Goal: Task Accomplishment & Management: Manage account settings

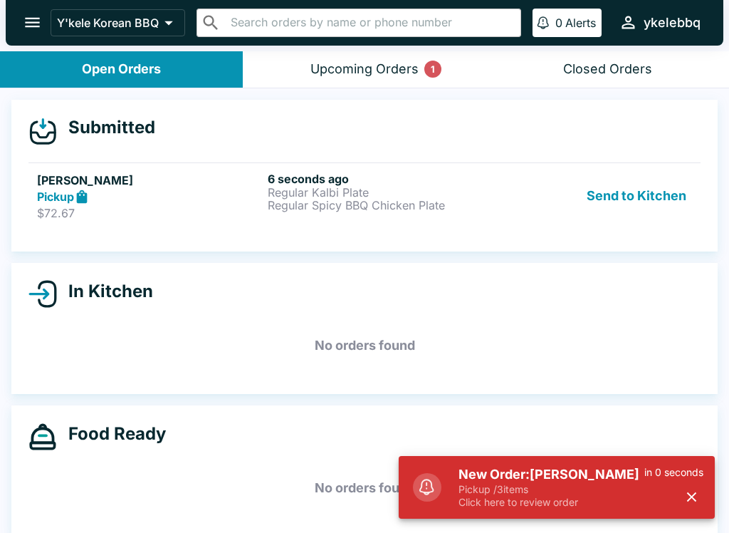
click at [664, 218] on button "Send to Kitchen" at bounding box center [636, 196] width 111 height 49
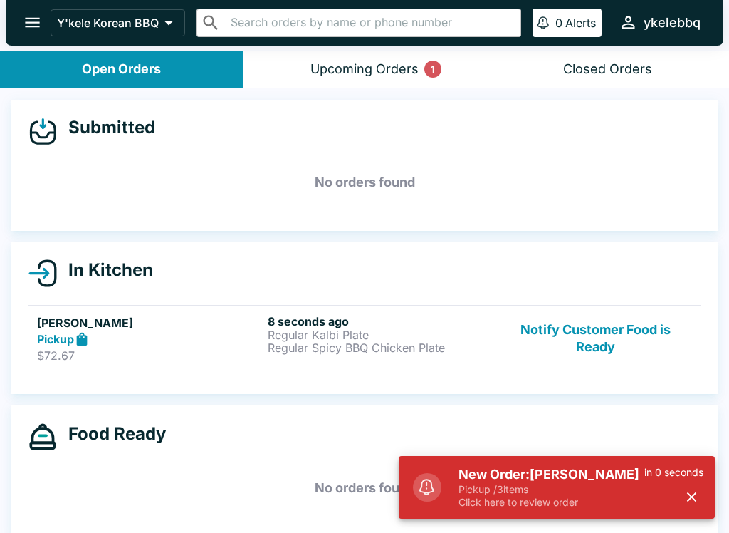
click at [366, 354] on div "8 seconds ago Regular Kalbi Plate Regular Spicy BBQ Chicken Plate" at bounding box center [380, 338] width 225 height 49
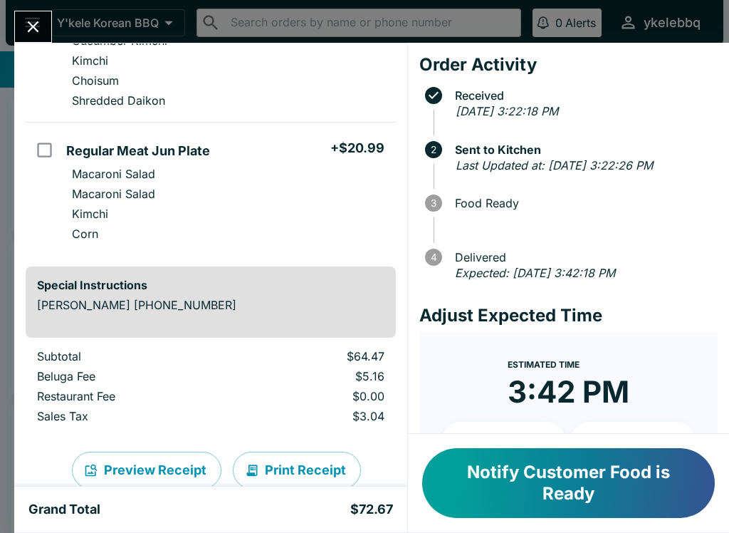
scroll to position [311, 0]
click at [17, 27] on button "Close" at bounding box center [33, 26] width 36 height 31
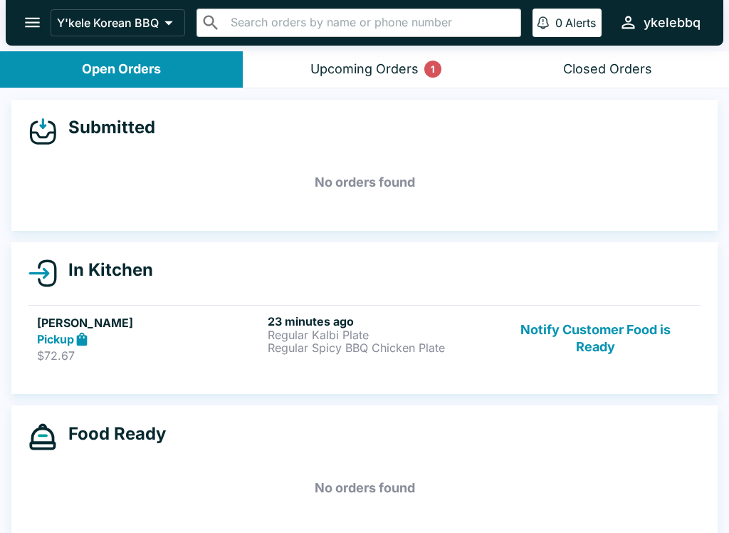
click at [627, 332] on button "Notify Customer Food is Ready" at bounding box center [595, 338] width 193 height 49
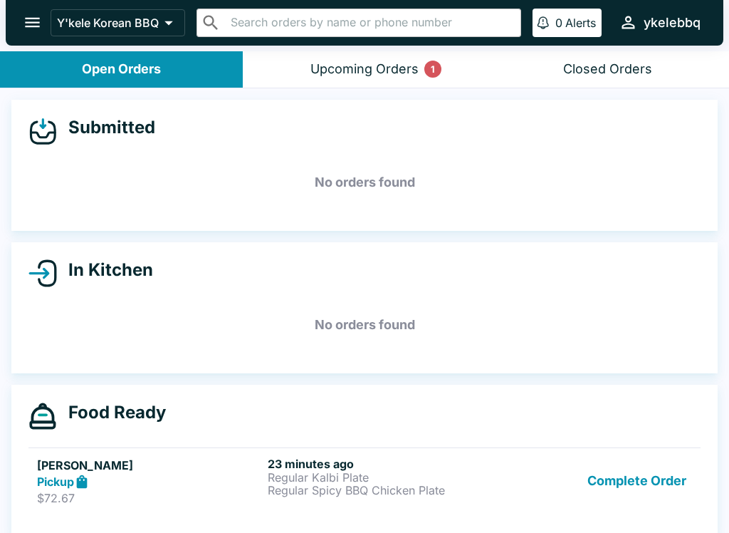
click at [682, 499] on button "Complete Order" at bounding box center [637, 480] width 110 height 49
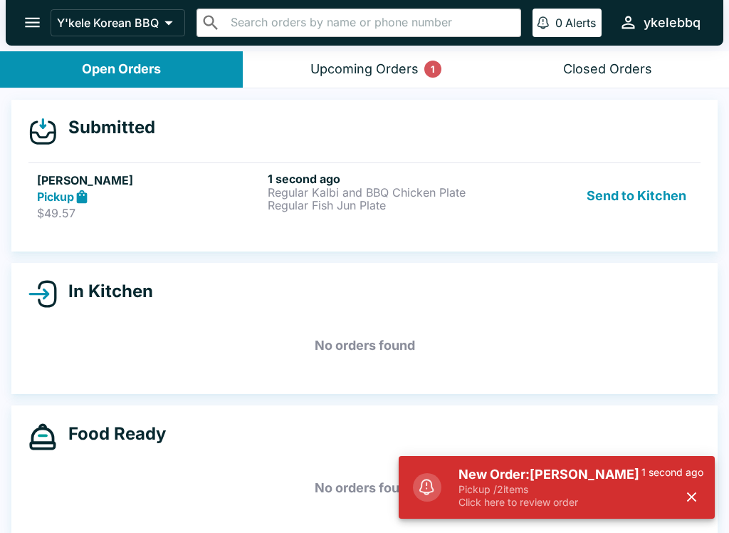
click at [166, 206] on p "$49.57" at bounding box center [149, 213] width 225 height 14
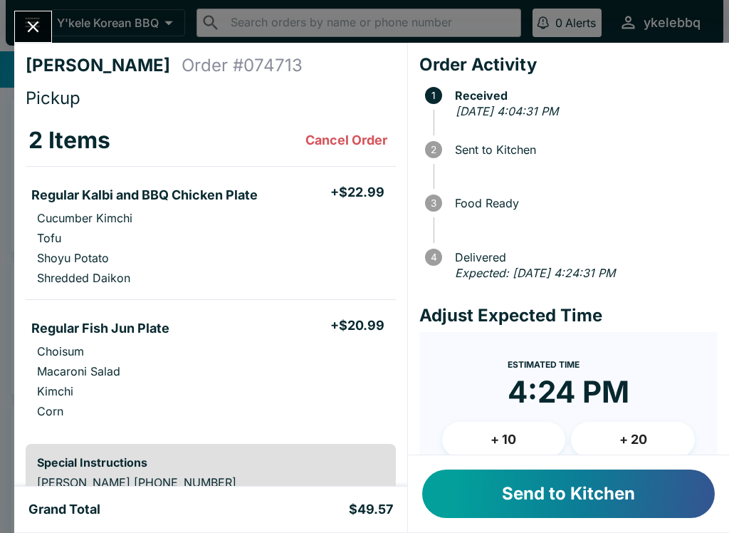
click at [573, 501] on button "Send to Kitchen" at bounding box center [568, 493] width 293 height 48
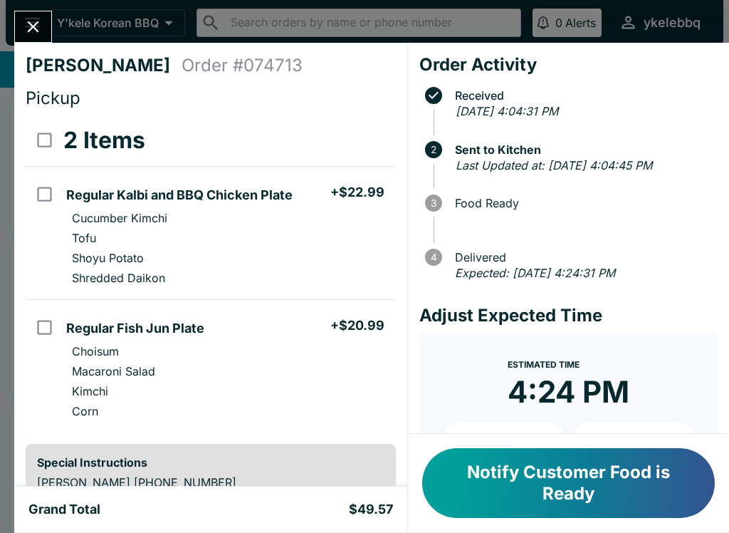
click at [655, 479] on button "Notify Customer Food is Ready" at bounding box center [568, 483] width 293 height 70
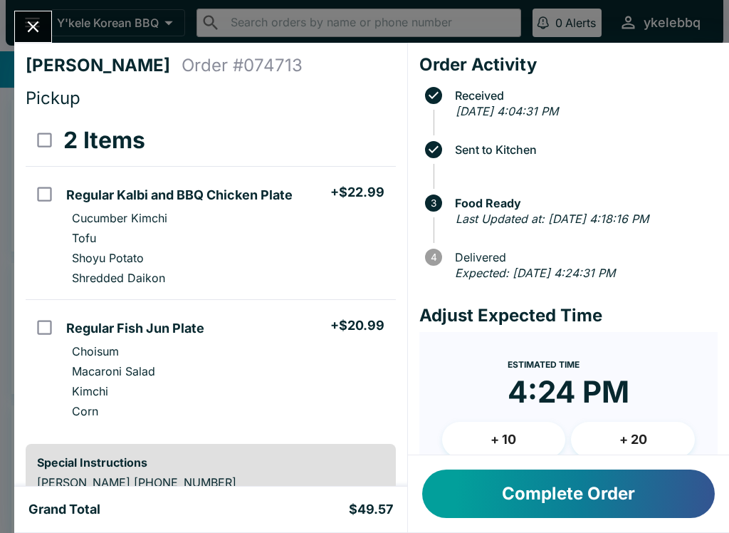
click at [38, 25] on icon "Close" at bounding box center [33, 26] width 19 height 19
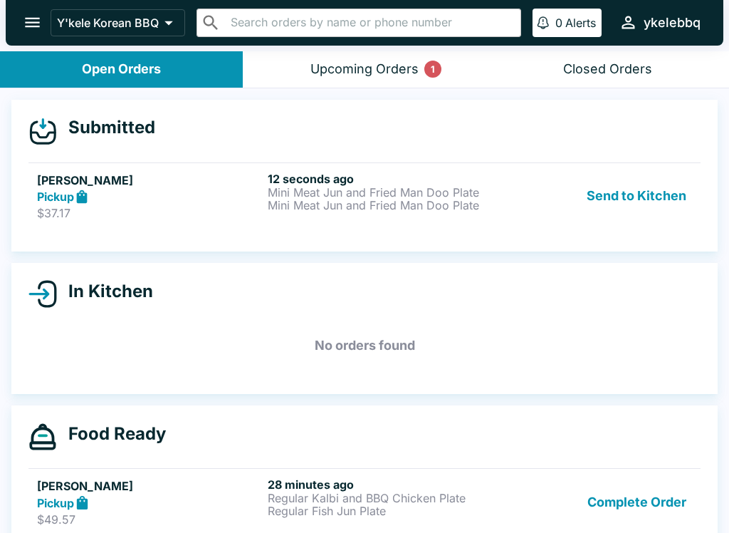
click at [176, 200] on div "Pickup" at bounding box center [149, 197] width 225 height 16
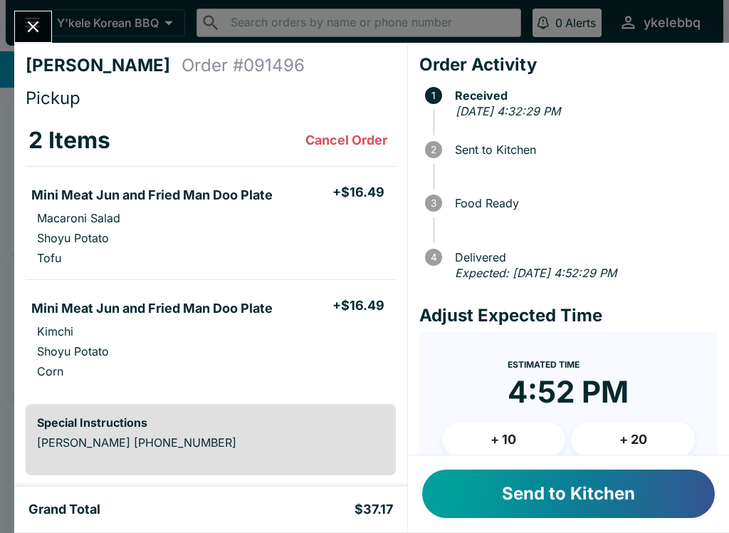
click at [634, 505] on button "Send to Kitchen" at bounding box center [568, 493] width 293 height 48
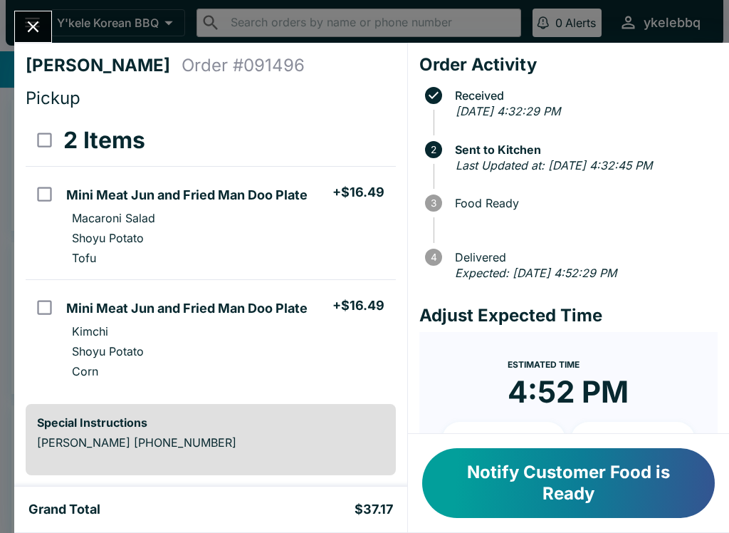
click at [658, 486] on button "Notify Customer Food is Ready" at bounding box center [568, 483] width 293 height 70
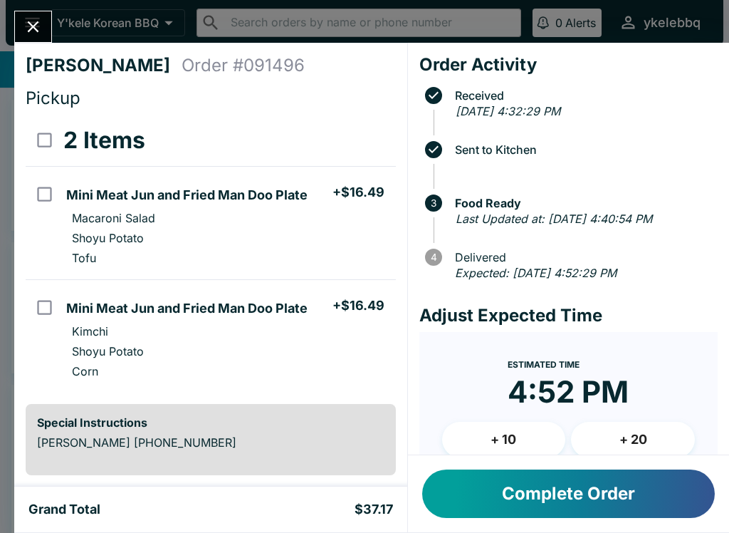
click at [30, 22] on icon "Close" at bounding box center [33, 26] width 19 height 19
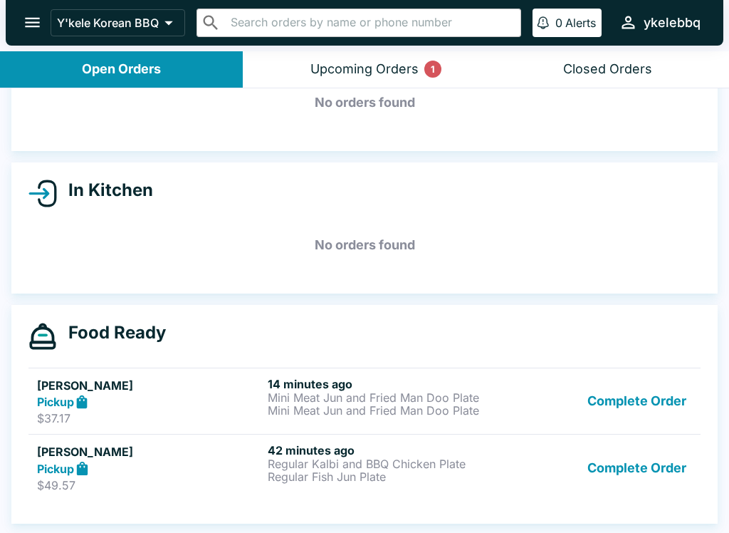
scroll to position [80, 0]
click at [156, 483] on p "$49.57" at bounding box center [149, 485] width 225 height 14
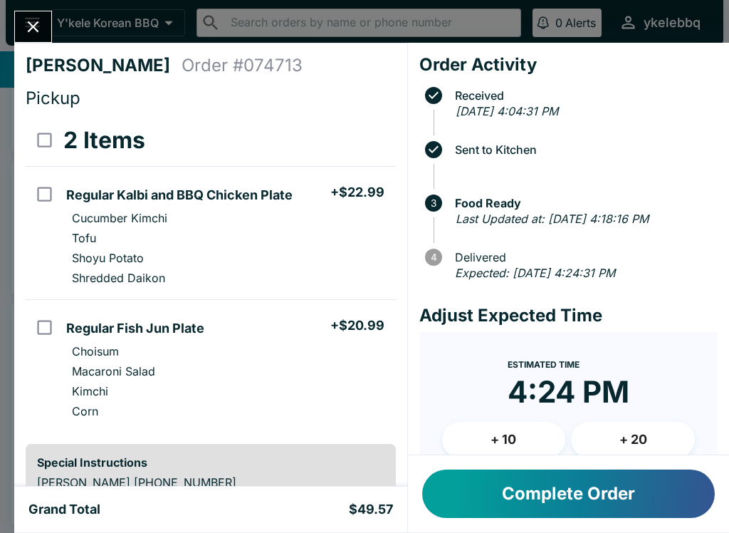
click at [548, 497] on button "Complete Order" at bounding box center [568, 493] width 293 height 48
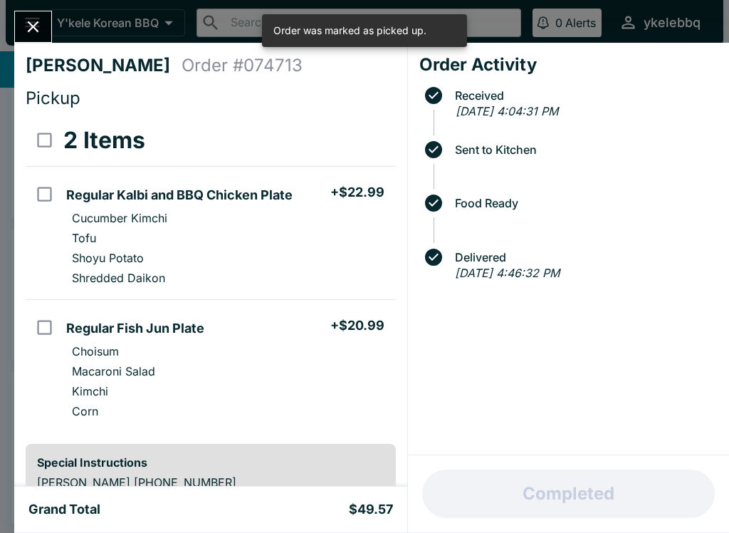
scroll to position [13, 0]
click at [44, 30] on button "Close" at bounding box center [33, 26] width 36 height 31
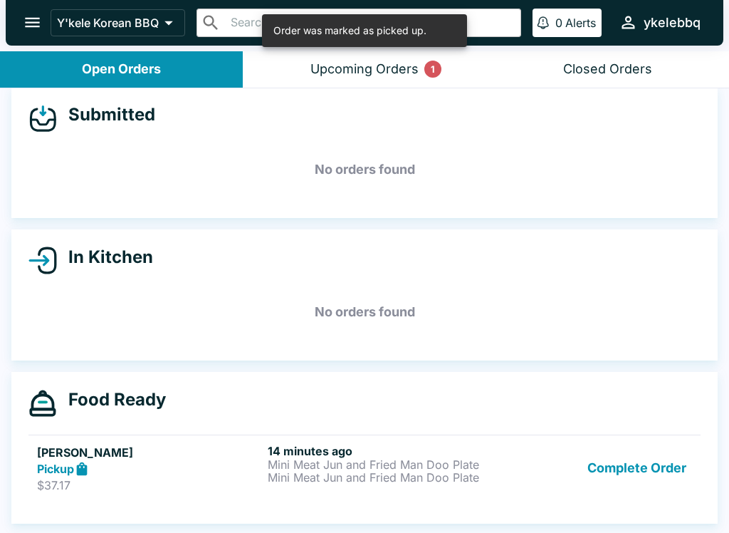
click at [374, 68] on div "Upcoming Orders 1" at bounding box center [364, 69] width 108 height 16
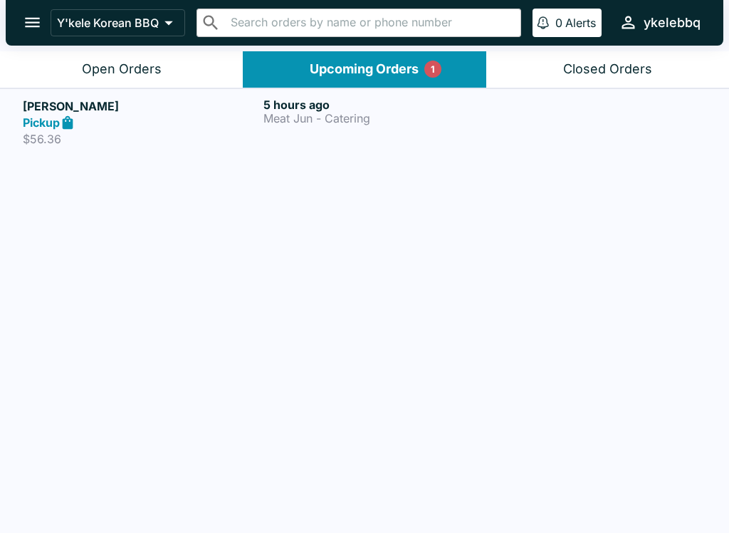
click at [168, 107] on h5 "[PERSON_NAME]" at bounding box center [140, 106] width 235 height 17
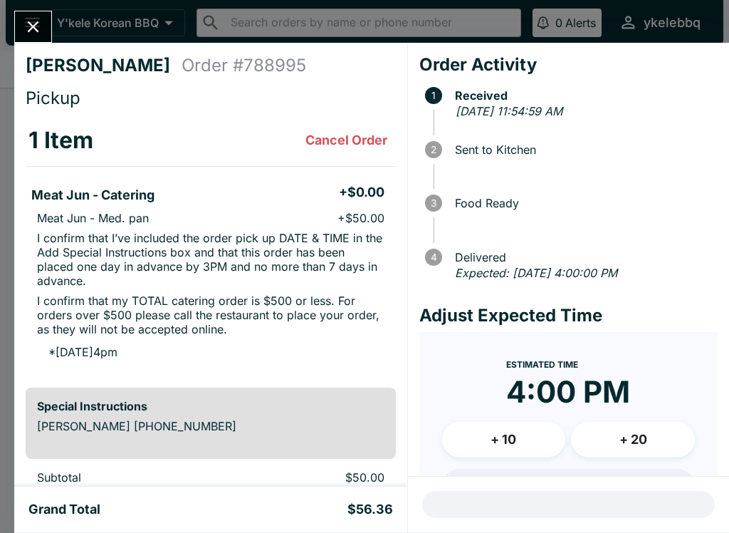
click at [41, 16] on button "Close" at bounding box center [33, 26] width 36 height 31
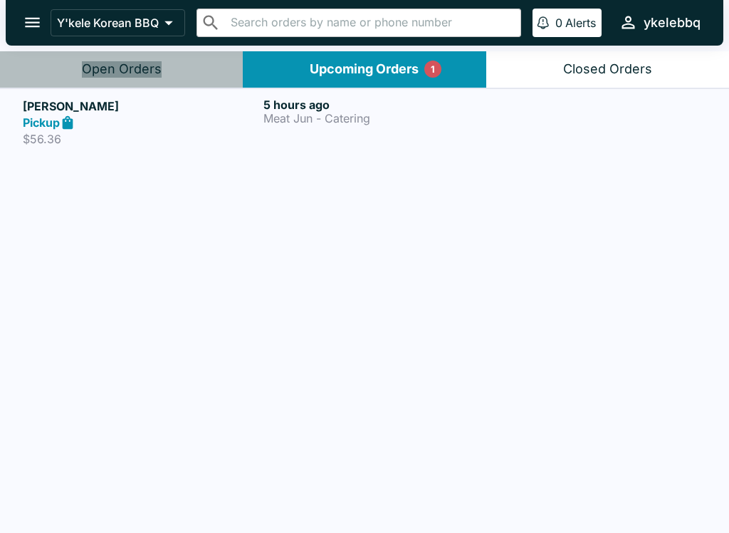
click at [177, 66] on button "Open Orders" at bounding box center [121, 69] width 243 height 36
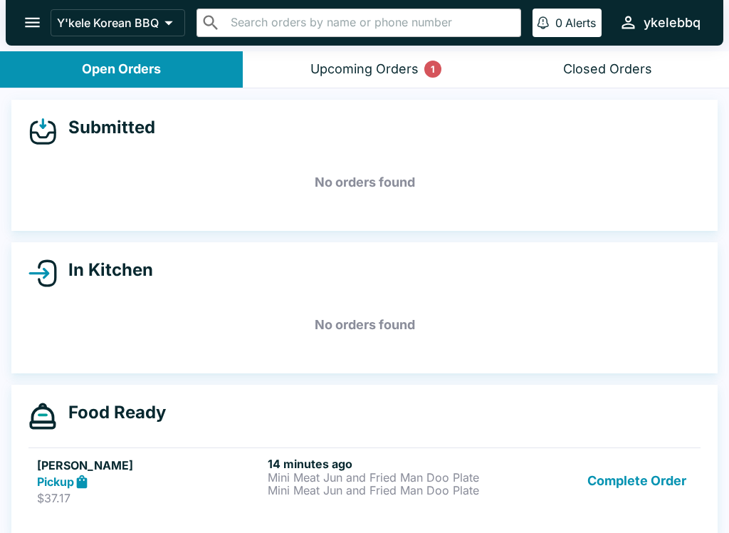
click at [412, 62] on div "Upcoming Orders 1" at bounding box center [364, 69] width 108 height 16
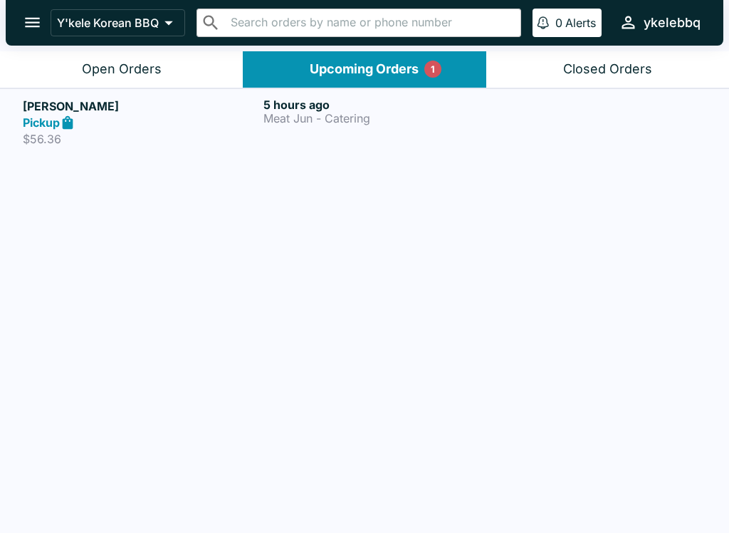
click at [147, 76] on div "Open Orders" at bounding box center [122, 69] width 80 height 16
